Goal: Task Accomplishment & Management: Complete application form

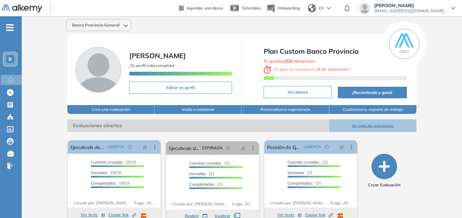
click at [453, 8] on icon at bounding box center [453, 8] width 4 height 3
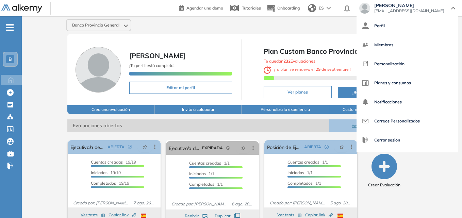
click at [453, 8] on icon at bounding box center [453, 8] width 4 height 3
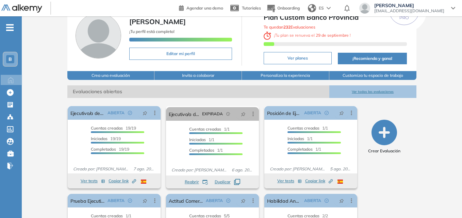
scroll to position [100, 0]
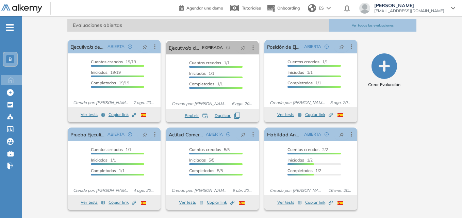
click at [383, 65] on icon "button" at bounding box center [383, 65] width 25 height 25
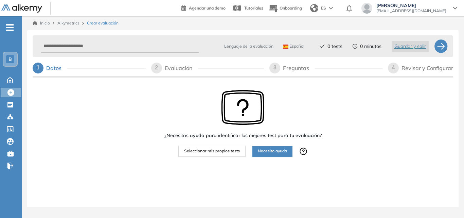
click at [233, 153] on span "Seleccionar mis propios tests" at bounding box center [212, 151] width 56 height 6
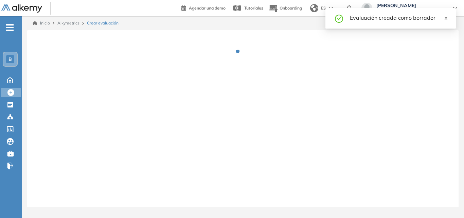
click at [447, 16] on icon "close" at bounding box center [446, 18] width 5 height 5
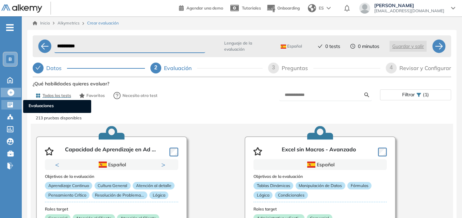
click at [12, 106] on icon at bounding box center [9, 104] width 5 height 5
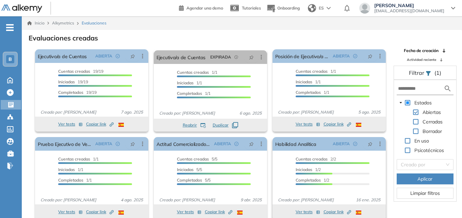
scroll to position [16, 0]
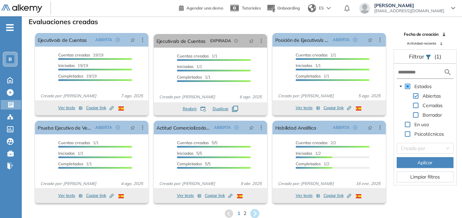
click at [258, 213] on icon at bounding box center [254, 213] width 9 height 9
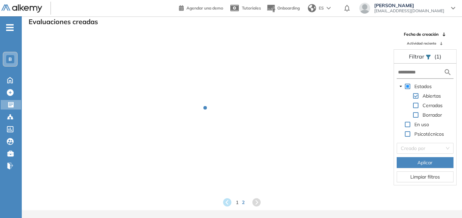
scroll to position [0, 0]
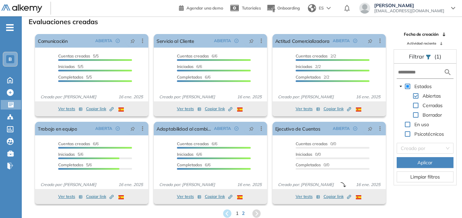
click at [235, 211] on div "1 2" at bounding box center [241, 213] width 429 height 10
click at [302, 196] on button "Ver tests" at bounding box center [307, 196] width 24 height 8
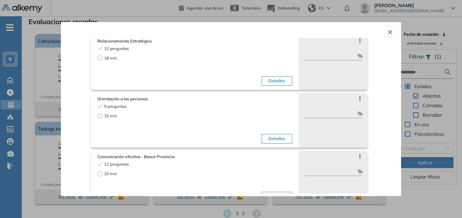
scroll to position [276, 0]
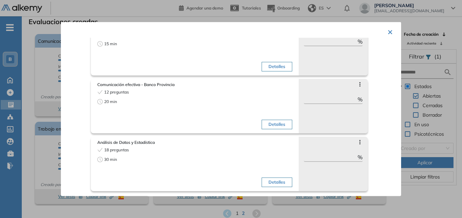
click at [387, 30] on button "×" at bounding box center [389, 30] width 5 height 13
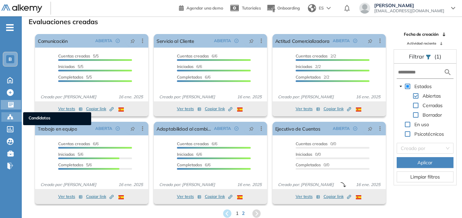
click at [12, 115] on icon at bounding box center [10, 117] width 7 height 7
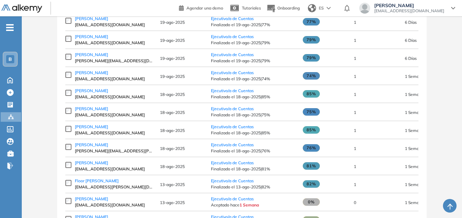
scroll to position [338, 0]
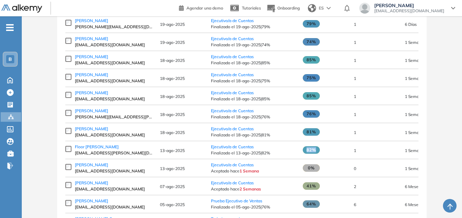
drag, startPoint x: 305, startPoint y: 151, endPoint x: 323, endPoint y: 151, distance: 17.7
click at [323, 151] on span "82%" at bounding box center [325, 149] width 44 height 7
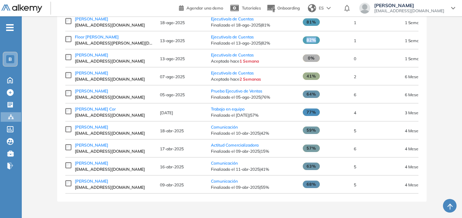
scroll to position [450, 0]
click at [318, 168] on span at bounding box center [311, 165] width 17 height 7
click at [317, 95] on span at bounding box center [311, 93] width 17 height 7
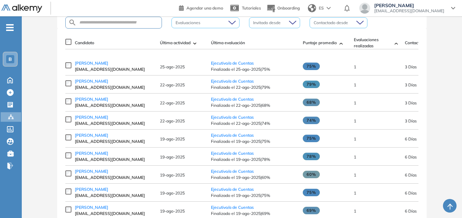
scroll to position [94, 0]
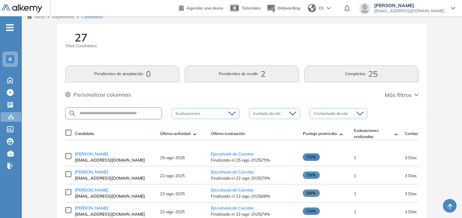
scroll to position [3, 0]
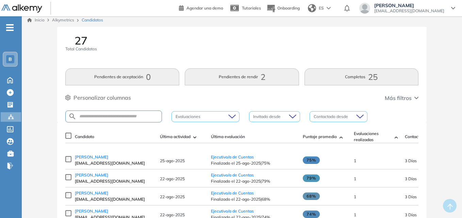
drag, startPoint x: 192, startPoint y: 45, endPoint x: 154, endPoint y: 52, distance: 39.1
click at [154, 52] on div "27 Total Candidatos" at bounding box center [241, 47] width 353 height 25
drag, startPoint x: 149, startPoint y: 52, endPoint x: 141, endPoint y: 52, distance: 7.8
click at [141, 52] on div "27 Total Candidatos" at bounding box center [241, 47] width 353 height 25
click at [133, 119] on input "text" at bounding box center [118, 116] width 85 height 5
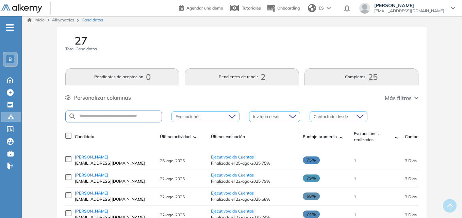
click at [145, 102] on div "Personalizar columnas Personalizar columnas Candidato Fijar columna Última acti…" at bounding box center [241, 97] width 353 height 9
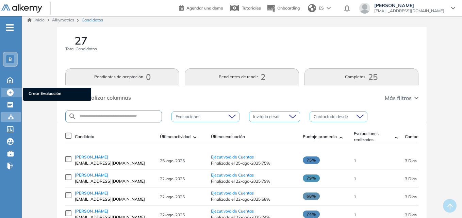
click at [10, 90] on icon at bounding box center [10, 92] width 7 height 7
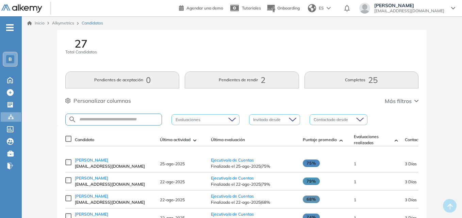
click at [413, 102] on button "Más filtros" at bounding box center [401, 101] width 34 height 8
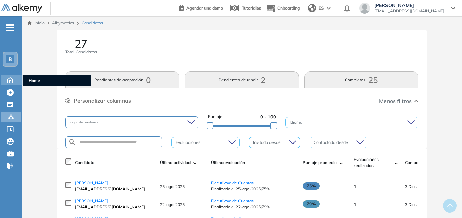
click at [10, 79] on icon at bounding box center [10, 79] width 12 height 8
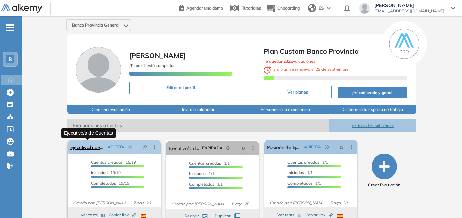
click at [92, 148] on link "Ejecutivo/a de Cuentas" at bounding box center [87, 147] width 34 height 14
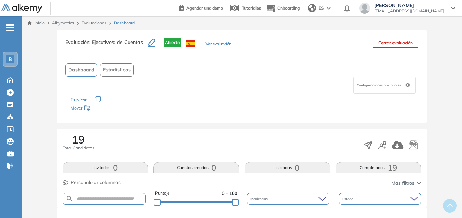
scroll to position [34, 0]
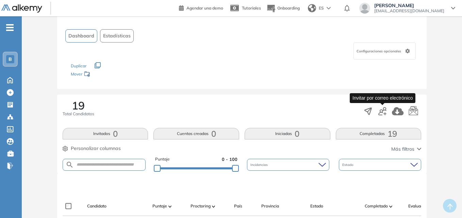
click at [382, 113] on icon "button" at bounding box center [382, 111] width 8 height 8
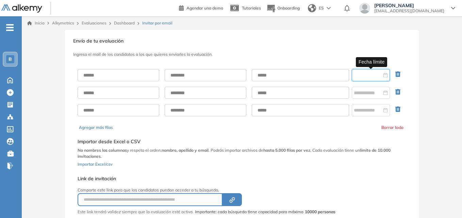
click at [365, 77] on input at bounding box center [368, 74] width 28 height 7
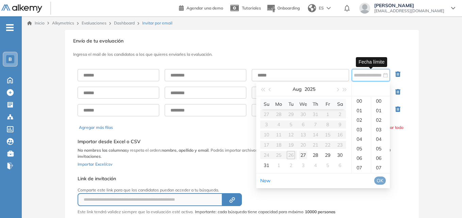
click at [303, 155] on div "27" at bounding box center [303, 155] width 8 height 8
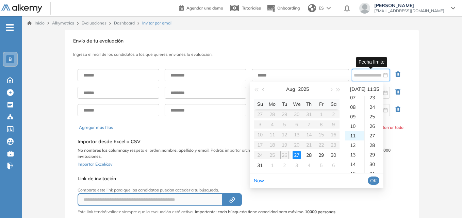
scroll to position [333, 0]
type input "**********"
click at [285, 155] on table "Su Mo Tu We Th Fr Sa 27 28 29 30 31 1 2 3 4 5 6 7 8 9 10 11 12 13 14 15 16 17 1…" at bounding box center [297, 134] width 86 height 71
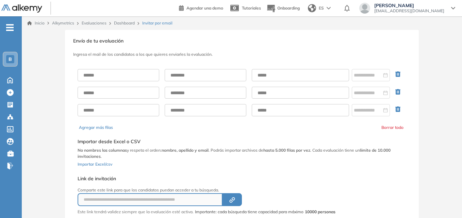
click at [440, 100] on div "**********" at bounding box center [242, 138] width 440 height 217
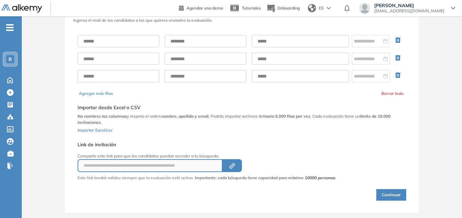
scroll to position [45, 0]
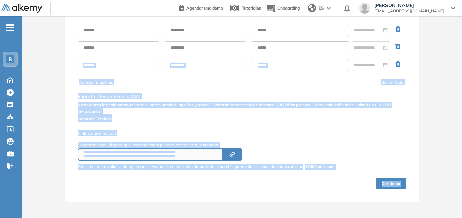
drag, startPoint x: 64, startPoint y: 78, endPoint x: 412, endPoint y: 221, distance: 376.3
click at [412, 173] on html "Perfil Todos los espacios Todos los espacios B Home Home Alkymetrics Alkymetric…" at bounding box center [231, 64] width 462 height 218
click at [229, 195] on div "**********" at bounding box center [242, 93] width 354 height 217
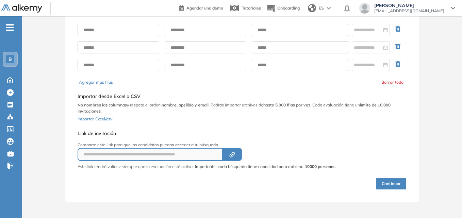
scroll to position [0, 0]
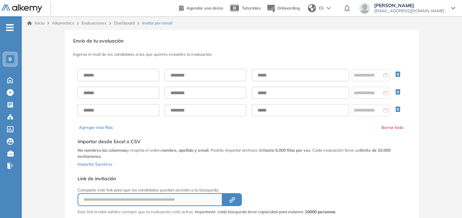
drag, startPoint x: 191, startPoint y: 132, endPoint x: 151, endPoint y: 130, distance: 40.2
click at [151, 130] on div "Agregar más filas Borrar todo" at bounding box center [242, 127] width 326 height 6
drag, startPoint x: 177, startPoint y: 175, endPoint x: 176, endPoint y: 185, distance: 9.2
drag, startPoint x: 176, startPoint y: 185, endPoint x: 173, endPoint y: 186, distance: 3.7
click at [173, 186] on div "**********" at bounding box center [207, 194] width 258 height 42
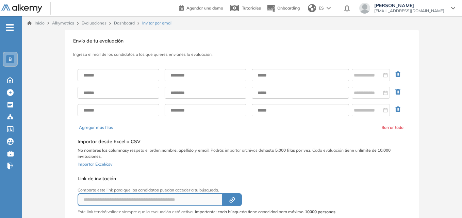
drag, startPoint x: 179, startPoint y: 196, endPoint x: 174, endPoint y: 176, distance: 20.7
click at [174, 176] on h5 "Link de invitación" at bounding box center [207, 179] width 258 height 6
click at [186, 172] on div "**********" at bounding box center [241, 148] width 331 height 173
click at [133, 76] on input "text" at bounding box center [119, 75] width 82 height 12
click at [188, 144] on h5 "Importar desde Excel o CSV" at bounding box center [242, 142] width 328 height 6
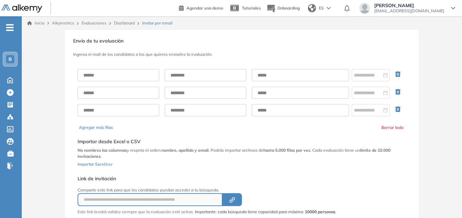
drag, startPoint x: 206, startPoint y: 38, endPoint x: 200, endPoint y: 38, distance: 5.4
drag, startPoint x: 200, startPoint y: 38, endPoint x: 169, endPoint y: 40, distance: 31.0
click at [169, 40] on h3 "Envío de tu evaluación" at bounding box center [241, 41] width 337 height 6
paste input "**********"
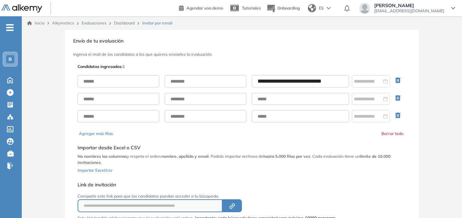
drag, startPoint x: 280, startPoint y: 82, endPoint x: 211, endPoint y: 84, distance: 69.0
click at [211, 84] on div "**********" at bounding box center [242, 81] width 328 height 12
type input "**********"
drag, startPoint x: 243, startPoint y: 142, endPoint x: 183, endPoint y: 89, distance: 79.8
click at [241, 139] on div "**********" at bounding box center [241, 151] width 331 height 179
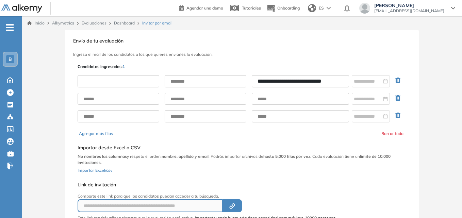
click at [123, 81] on input "text" at bounding box center [119, 81] width 82 height 12
paste input "**********"
type input "**********"
paste input "*********"
type input "*********"
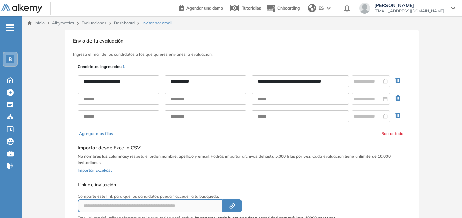
drag, startPoint x: 259, startPoint y: 142, endPoint x: 294, endPoint y: 133, distance: 35.9
click at [260, 142] on div "Selecciona el documento que quieres importar Agregar Importar desde Excel o CSV…" at bounding box center [242, 157] width 328 height 37
click at [385, 80] on div at bounding box center [371, 81] width 34 height 7
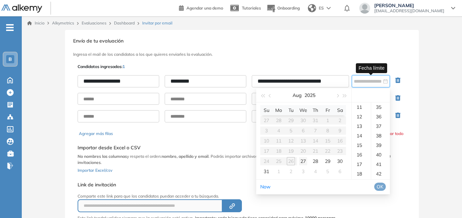
click at [303, 158] on div "27" at bounding box center [303, 161] width 8 height 8
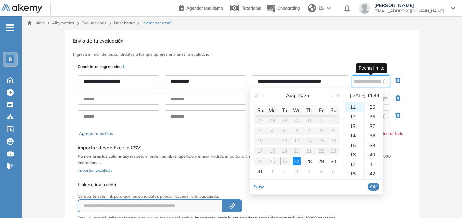
scroll to position [409, 0]
type input "**********"
click at [353, 107] on div "11" at bounding box center [354, 107] width 19 height 10
click at [375, 106] on div "43" at bounding box center [373, 107] width 19 height 10
click at [377, 184] on span "OK" at bounding box center [373, 186] width 7 height 7
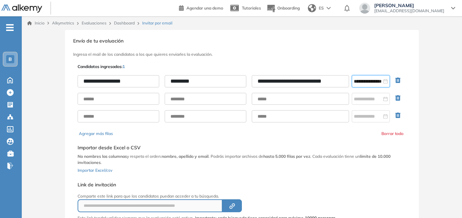
scroll to position [34, 0]
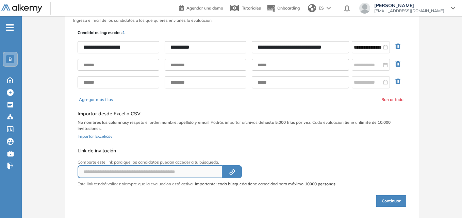
drag, startPoint x: 295, startPoint y: 141, endPoint x: 228, endPoint y: 147, distance: 67.2
click at [228, 147] on div "**********" at bounding box center [207, 166] width 258 height 42
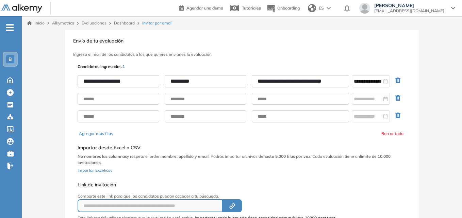
scroll to position [51, 0]
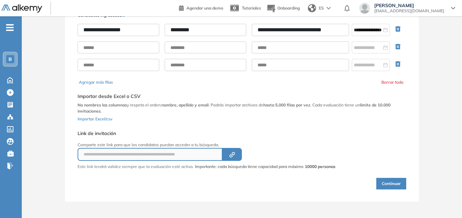
click at [395, 184] on button "Continuar" at bounding box center [391, 184] width 30 height 12
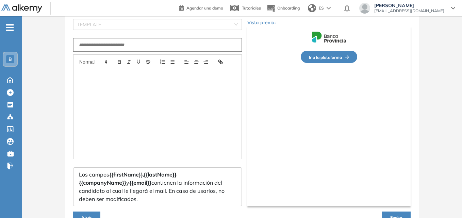
type input "**********"
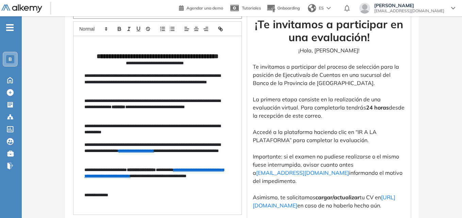
scroll to position [186, 0]
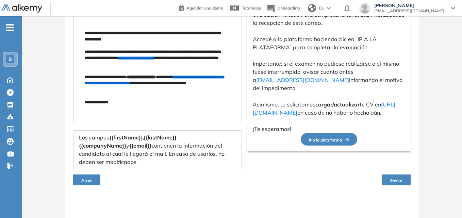
click at [397, 179] on span "Enviar" at bounding box center [396, 180] width 12 height 5
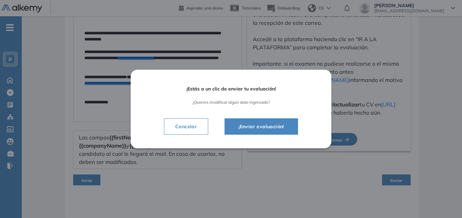
click at [267, 126] on span "¡Enviar evaluación!" at bounding box center [261, 126] width 56 height 8
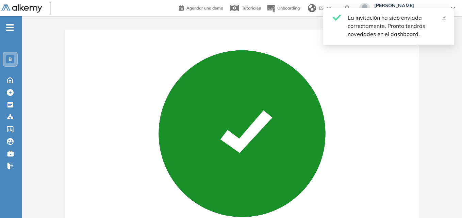
scroll to position [82, 0]
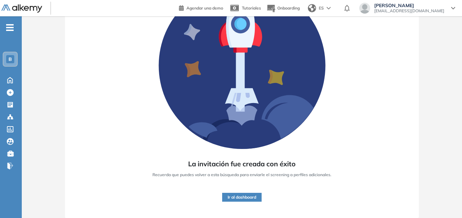
click at [239, 194] on button "Ir al dashboard" at bounding box center [241, 197] width 39 height 9
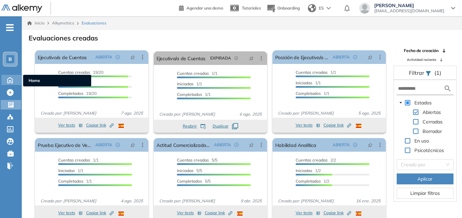
click at [10, 77] on icon at bounding box center [10, 79] width 12 height 8
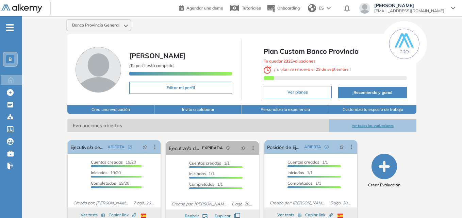
scroll to position [100, 0]
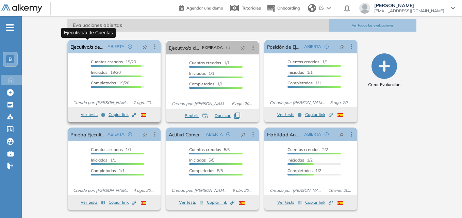
click at [83, 46] on link "Ejecutivo/a de Cuentas" at bounding box center [87, 47] width 34 height 14
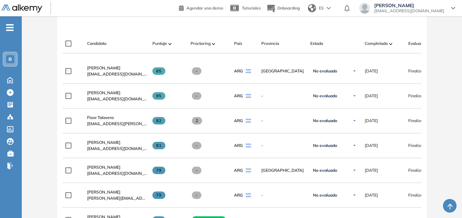
scroll to position [264, 0]
